Goal: Information Seeking & Learning: Learn about a topic

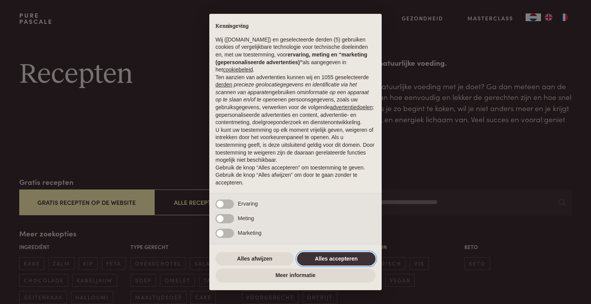
click at [335, 258] on button "Alles accepteren" at bounding box center [336, 259] width 79 height 14
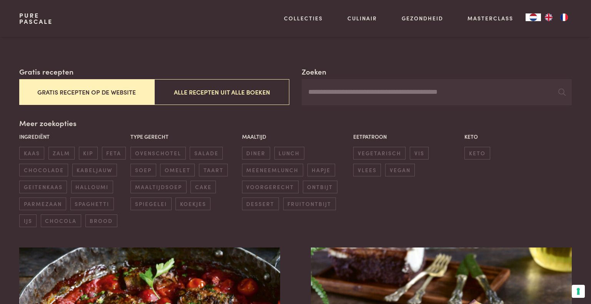
scroll to position [111, 0]
click at [157, 153] on span "ovenschotel" at bounding box center [157, 153] width 55 height 13
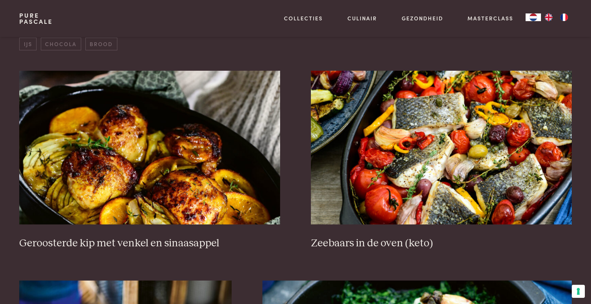
scroll to position [285, 0]
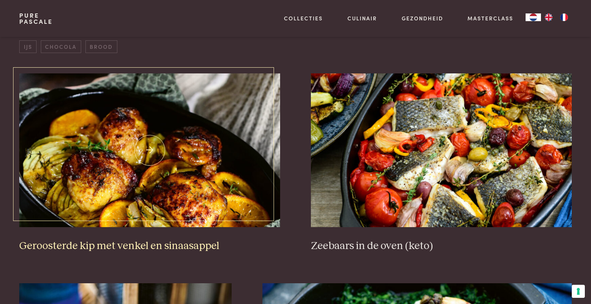
click at [154, 159] on img at bounding box center [149, 151] width 261 height 154
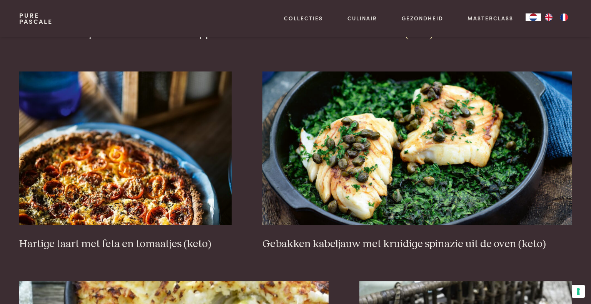
scroll to position [497, 0]
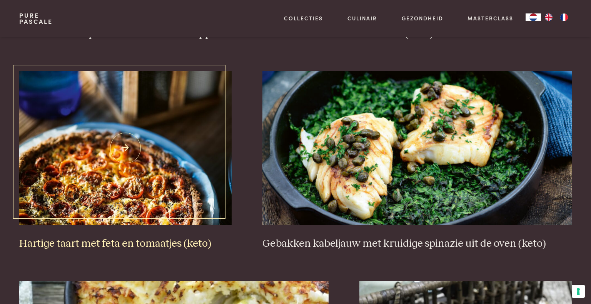
click at [138, 244] on h3 "Hartige taart met feta en tomaatjes (keto)" at bounding box center [125, 243] width 212 height 13
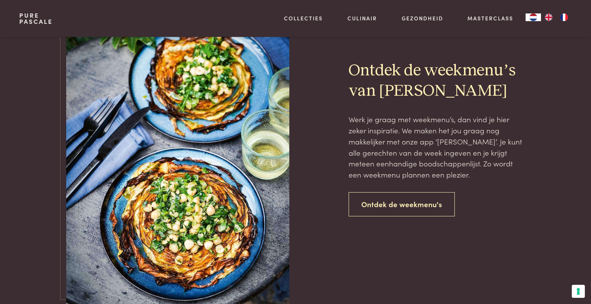
scroll to position [1481, 0]
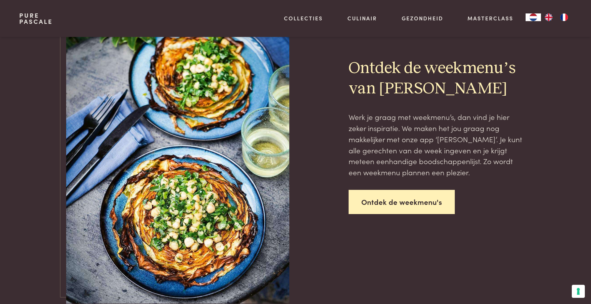
click at [411, 202] on link "Ontdek de weekmenu's" at bounding box center [402, 202] width 106 height 24
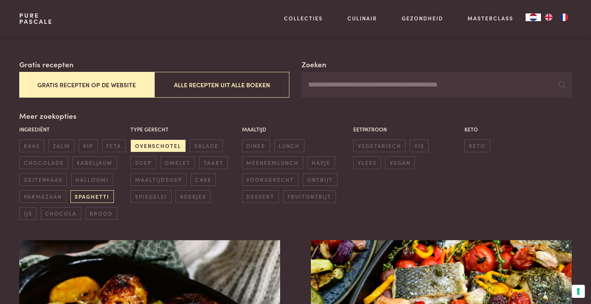
click at [99, 196] on span "spaghetti" at bounding box center [91, 197] width 43 height 13
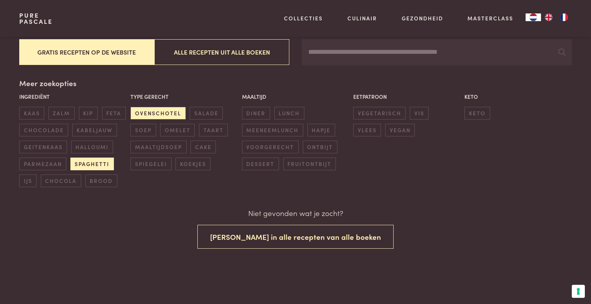
scroll to position [151, 0]
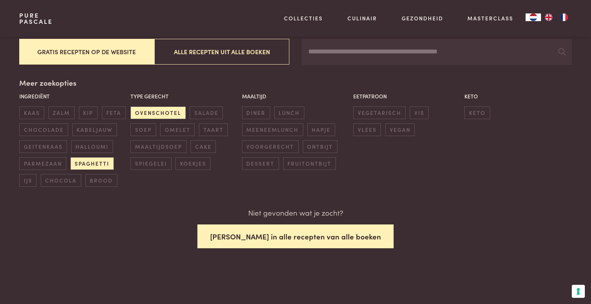
click at [304, 239] on button "Zoek in alle recepten van alle boeken" at bounding box center [295, 237] width 196 height 24
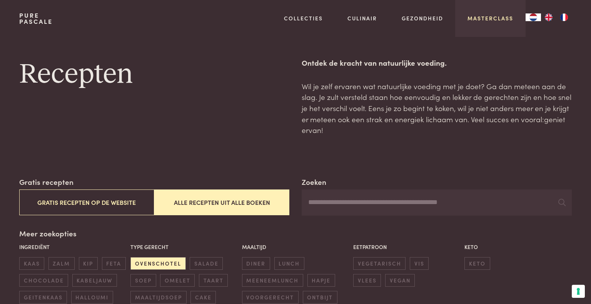
click at [488, 17] on link "Masterclass" at bounding box center [491, 18] width 46 height 8
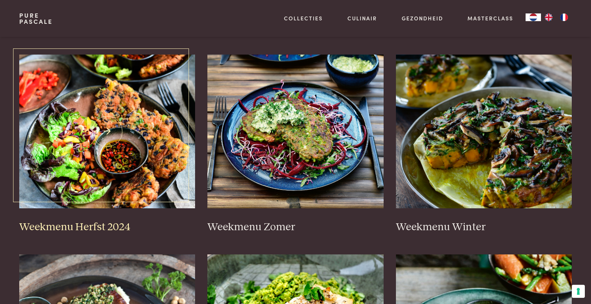
scroll to position [147, 0]
click at [129, 151] on img at bounding box center [107, 132] width 176 height 154
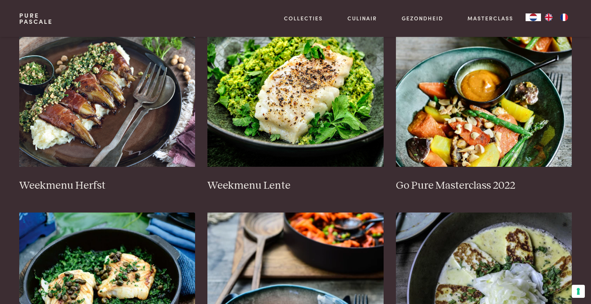
scroll to position [390, 0]
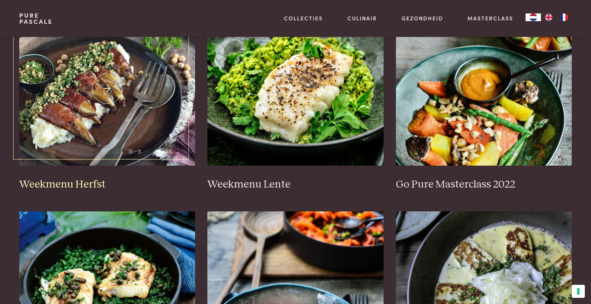
click at [97, 122] on img at bounding box center [107, 89] width 176 height 154
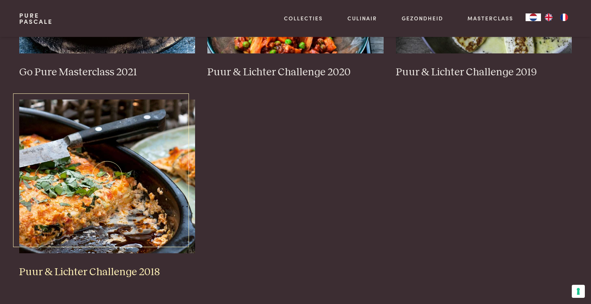
scroll to position [701, 0]
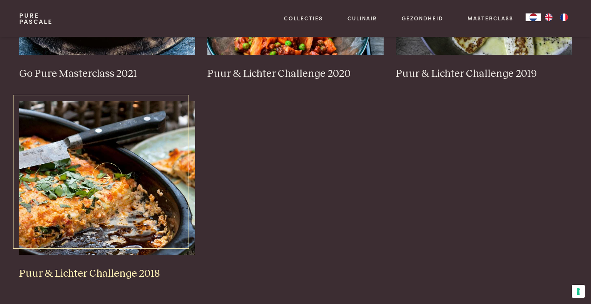
click at [115, 186] on img at bounding box center [107, 178] width 176 height 154
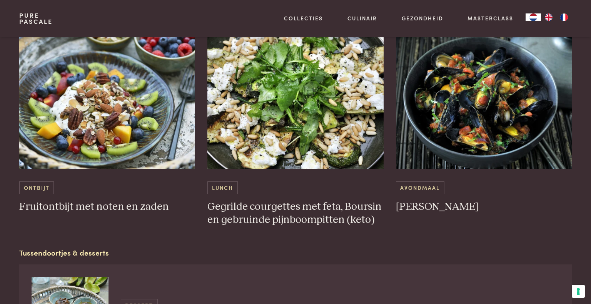
scroll to position [511, 0]
